Goal: Task Accomplishment & Management: Manage account settings

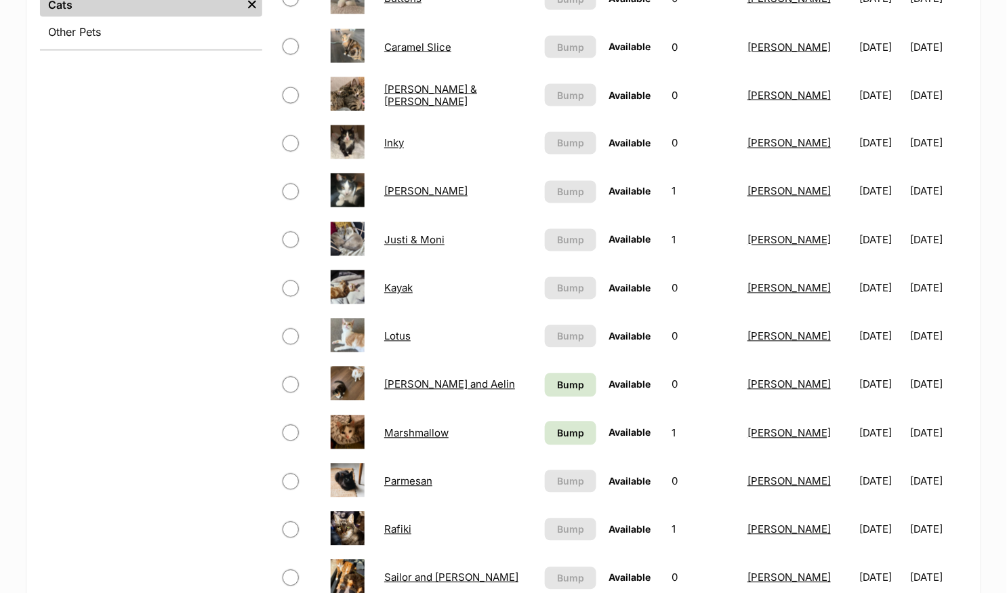
scroll to position [630, 0]
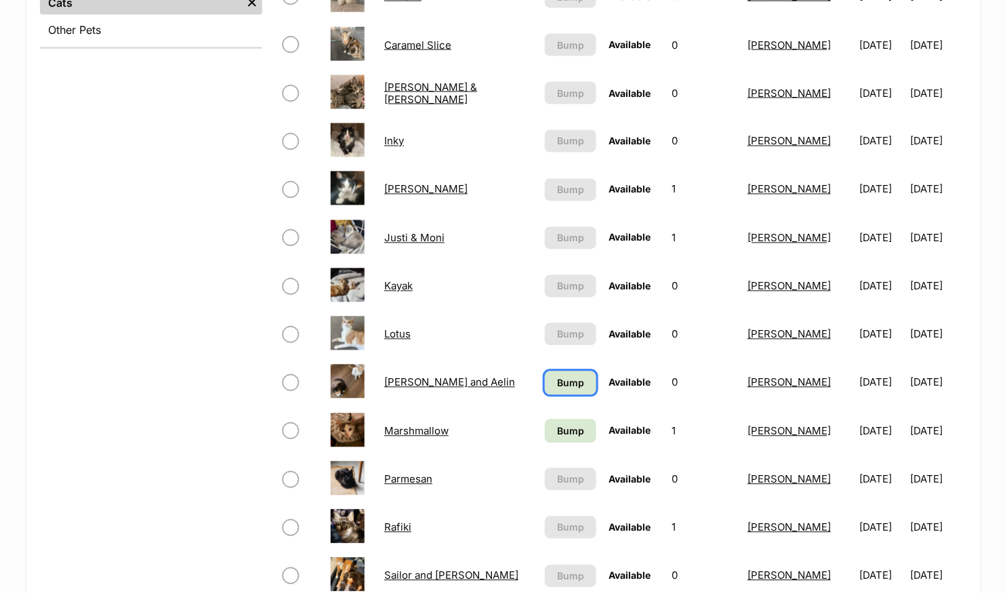
click at [557, 379] on span "Bump" at bounding box center [570, 383] width 27 height 14
click at [557, 430] on span "Bump" at bounding box center [570, 431] width 27 height 14
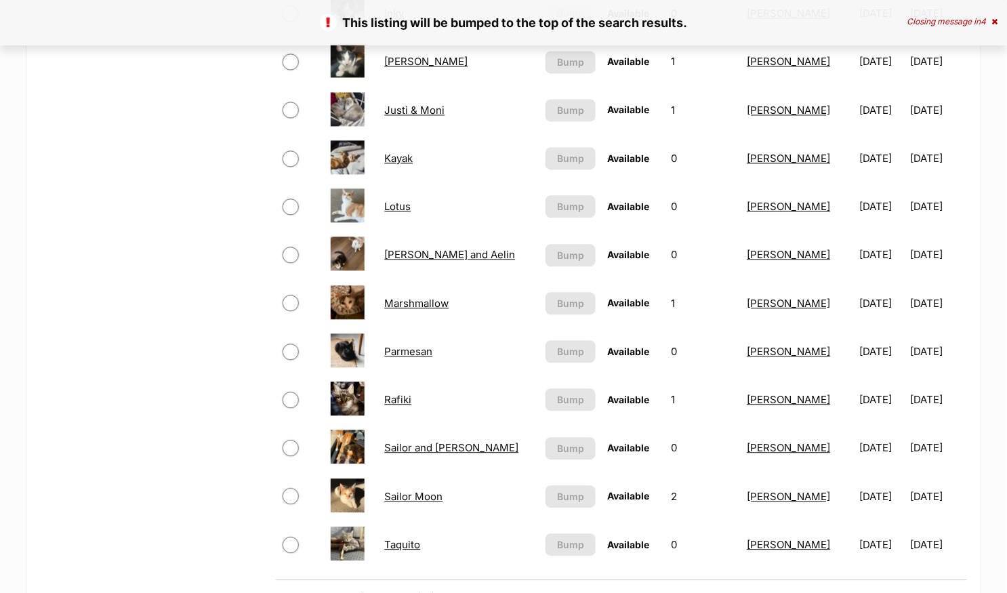
scroll to position [794, 0]
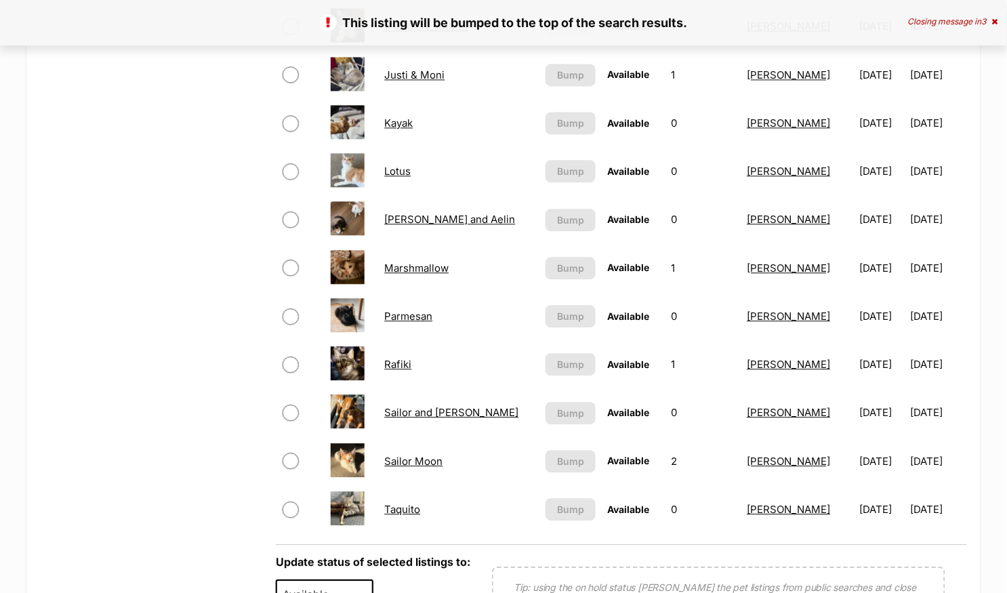
click at [441, 409] on link "Sailor and [PERSON_NAME]" at bounding box center [451, 412] width 134 height 13
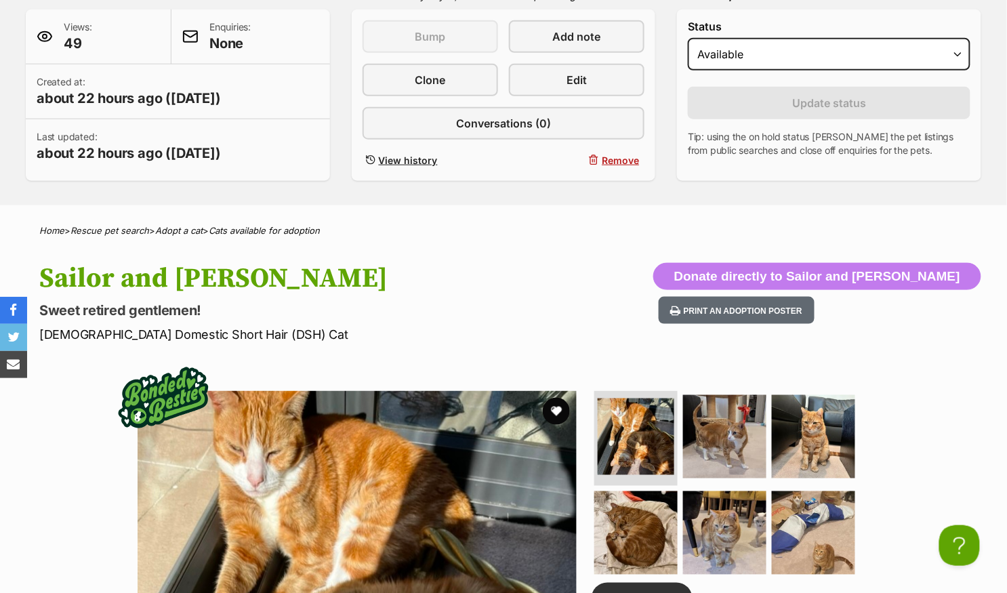
scroll to position [306, 0]
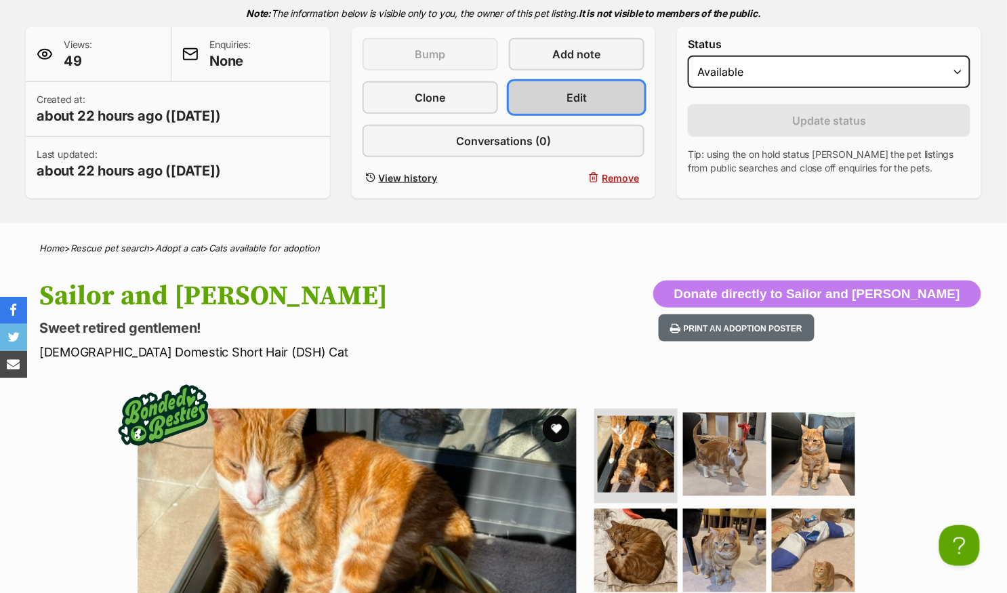
click at [610, 97] on link "Edit" at bounding box center [577, 97] width 136 height 33
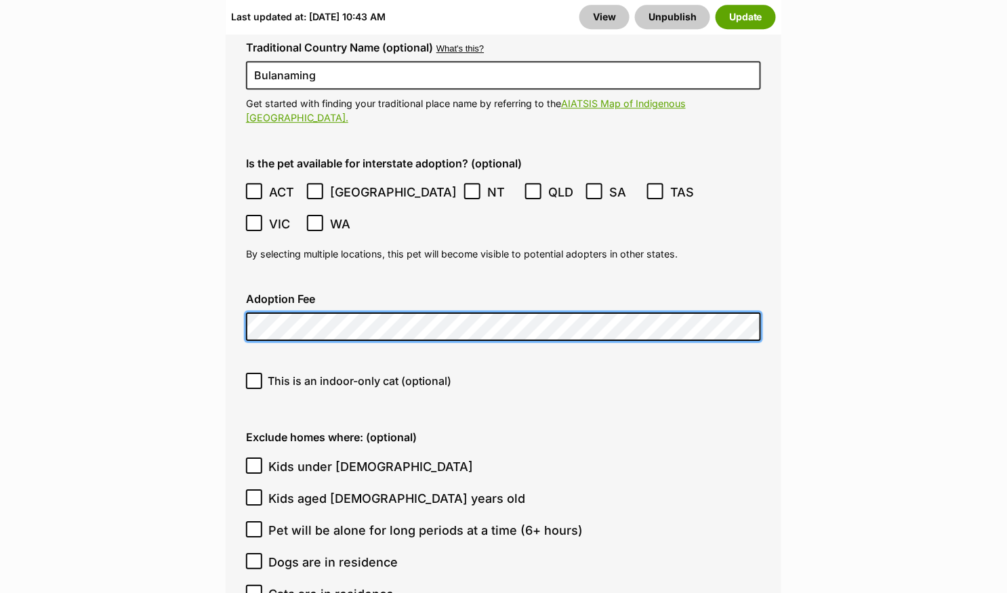
scroll to position [4397, 0]
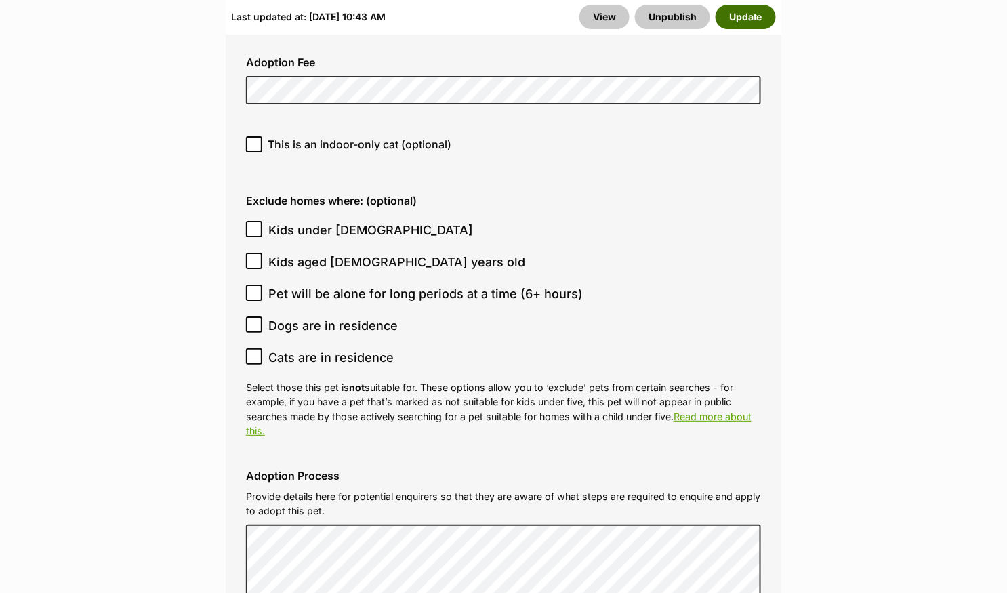
click at [742, 22] on button "Update" at bounding box center [746, 17] width 60 height 24
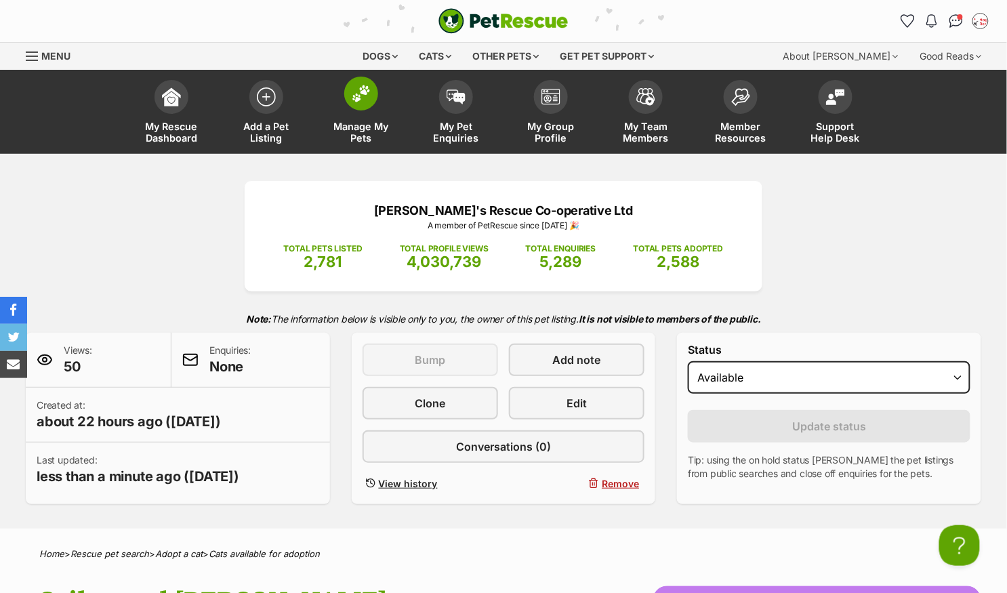
click at [359, 98] on img at bounding box center [361, 94] width 19 height 18
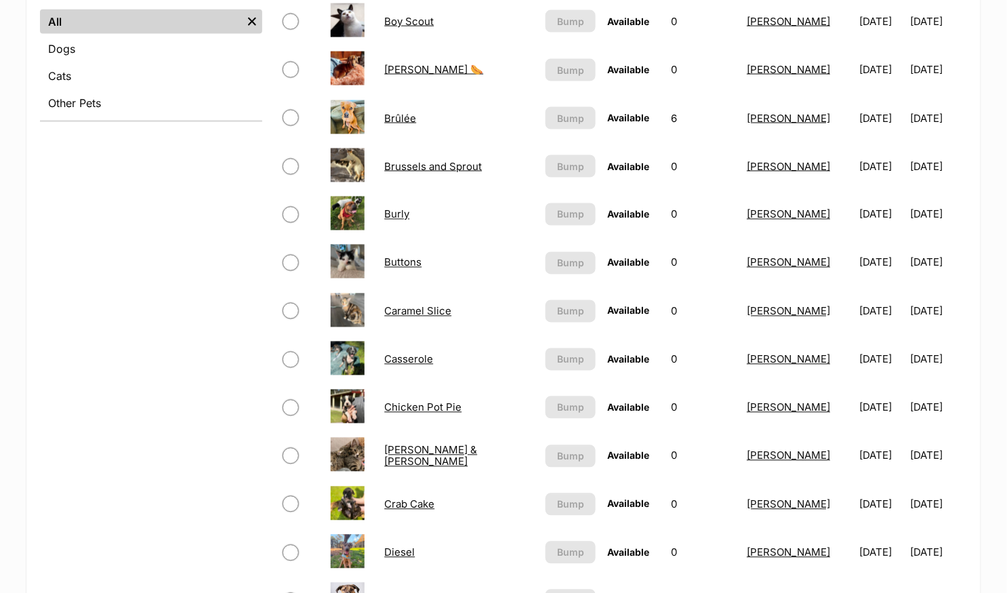
scroll to position [491, 0]
